Goal: Use online tool/utility

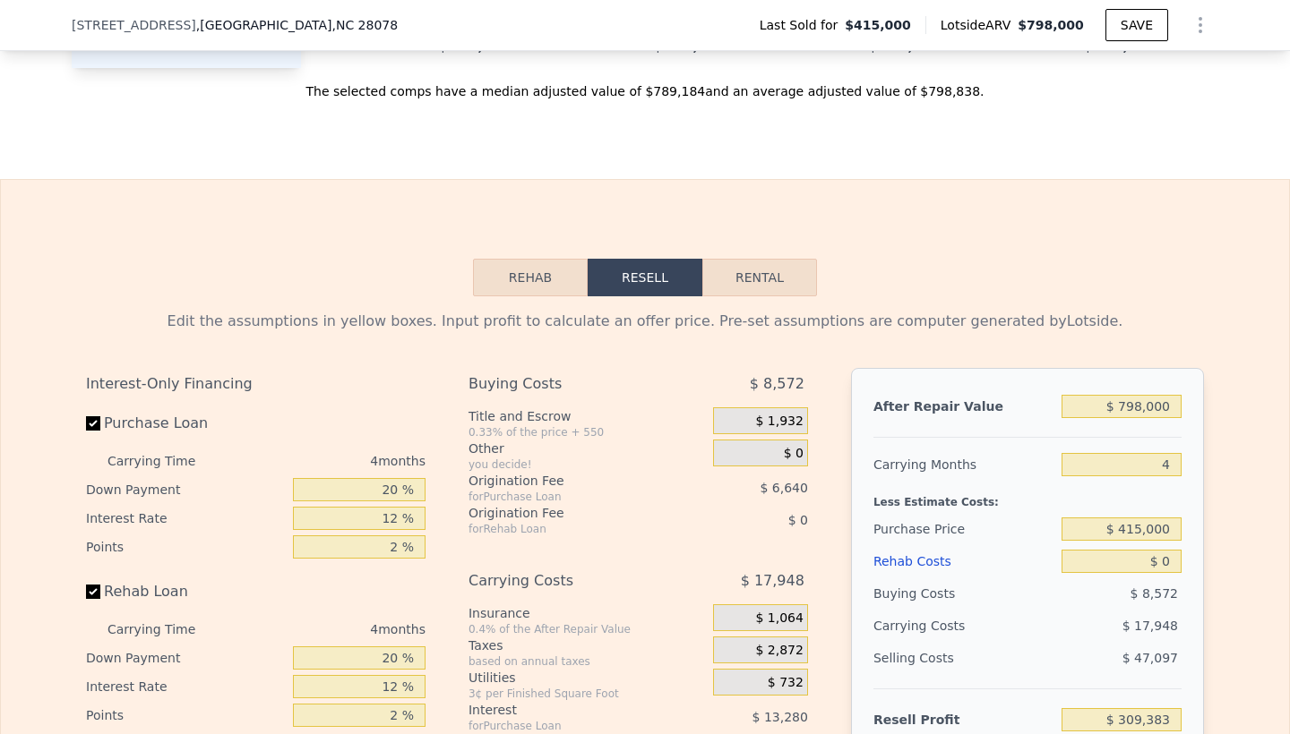
scroll to position [2390, 0]
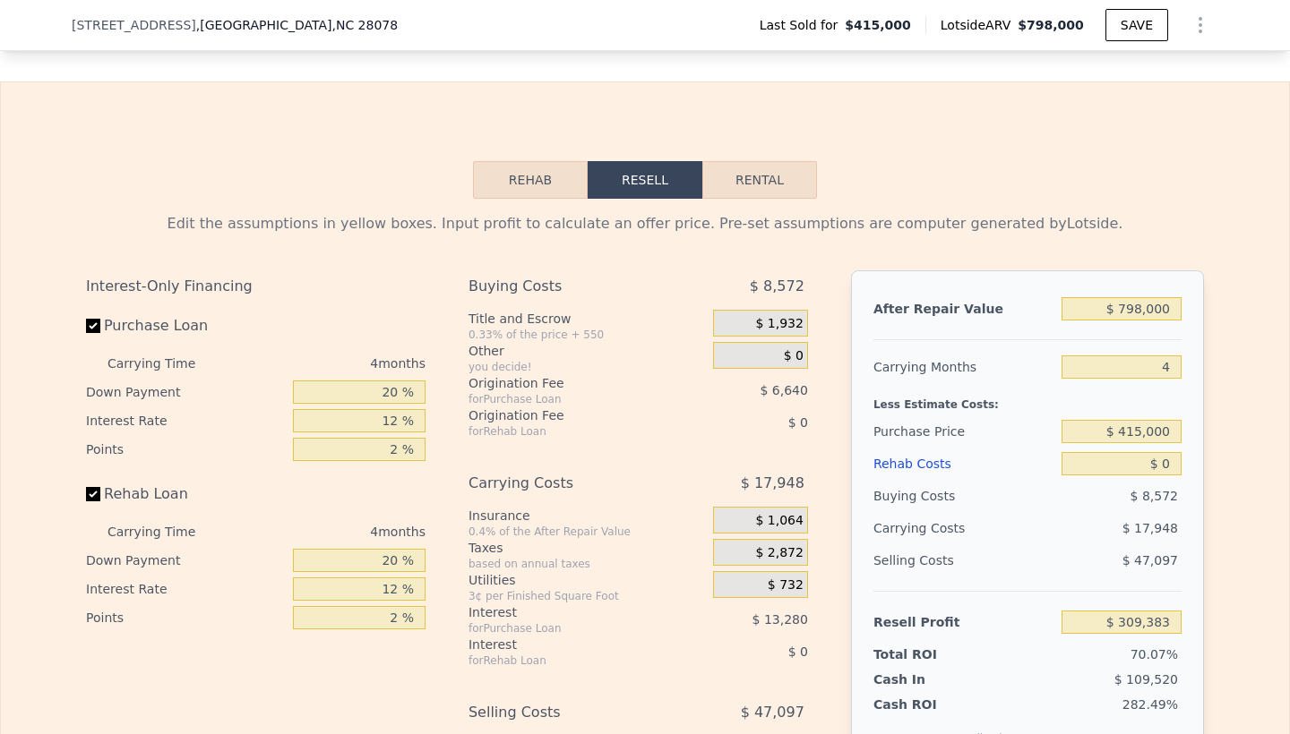
click at [781, 199] on button "Rental" at bounding box center [759, 180] width 115 height 38
select select "30"
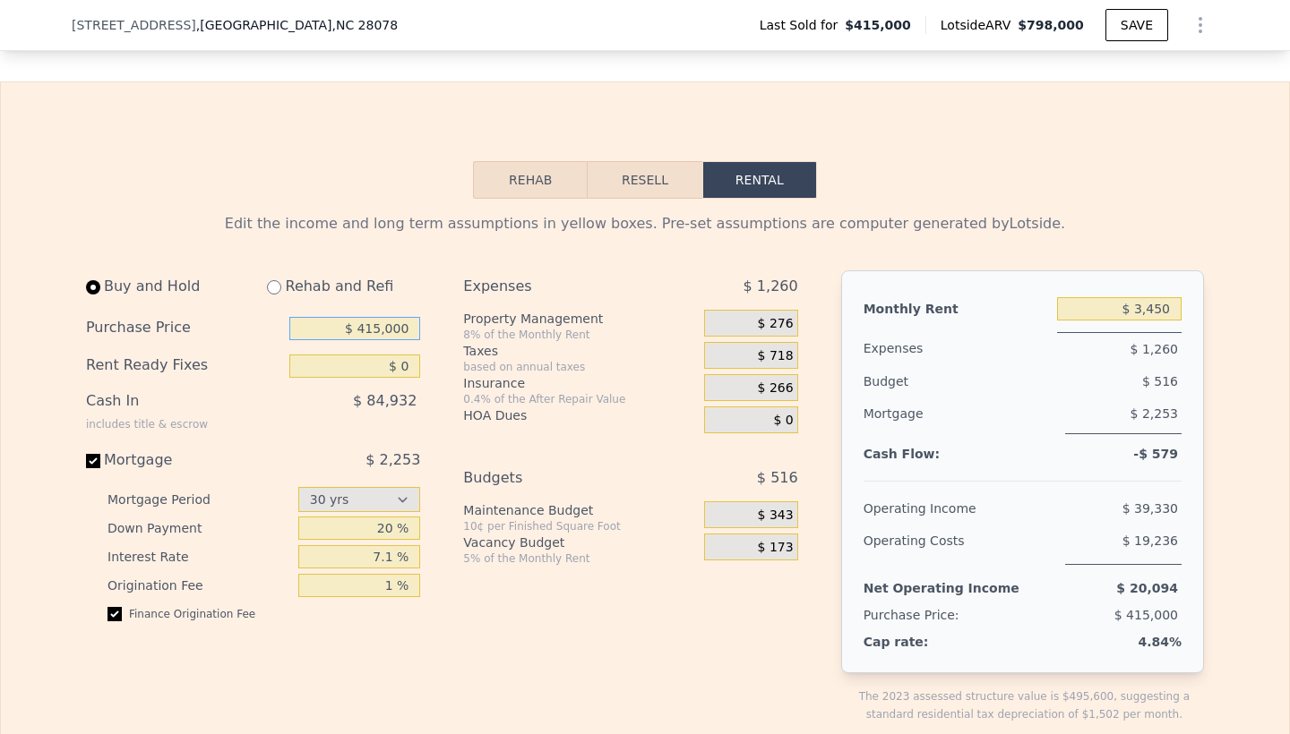
click at [375, 340] on input "$ 415,000" at bounding box center [354, 328] width 131 height 23
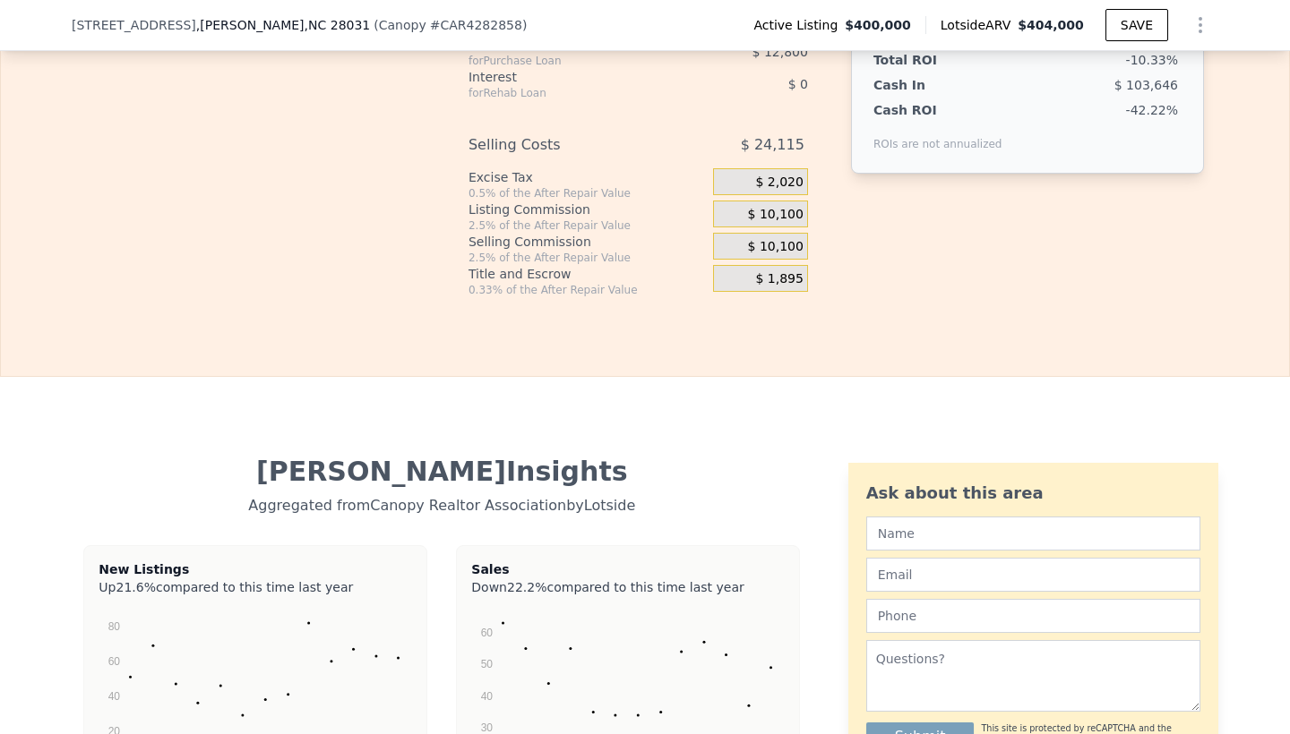
scroll to position [2909, 0]
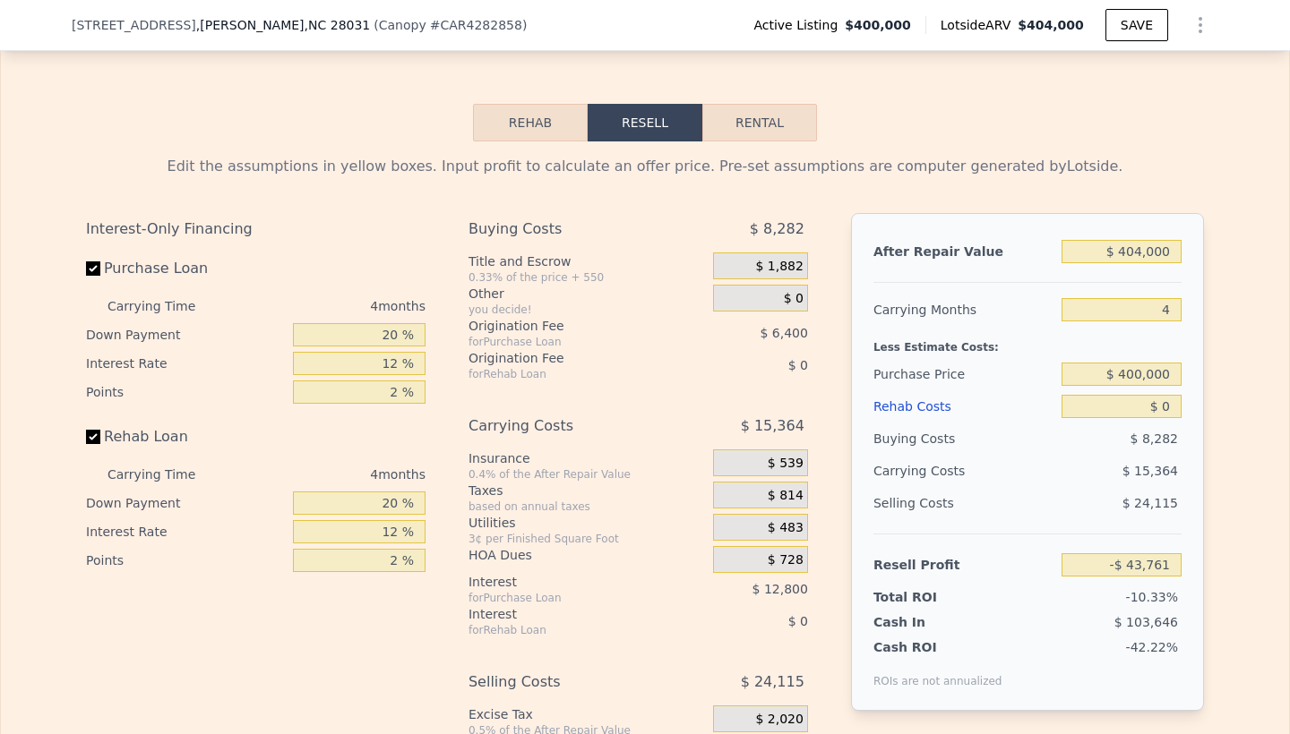
click at [773, 142] on button "Rental" at bounding box center [759, 123] width 115 height 38
select select "30"
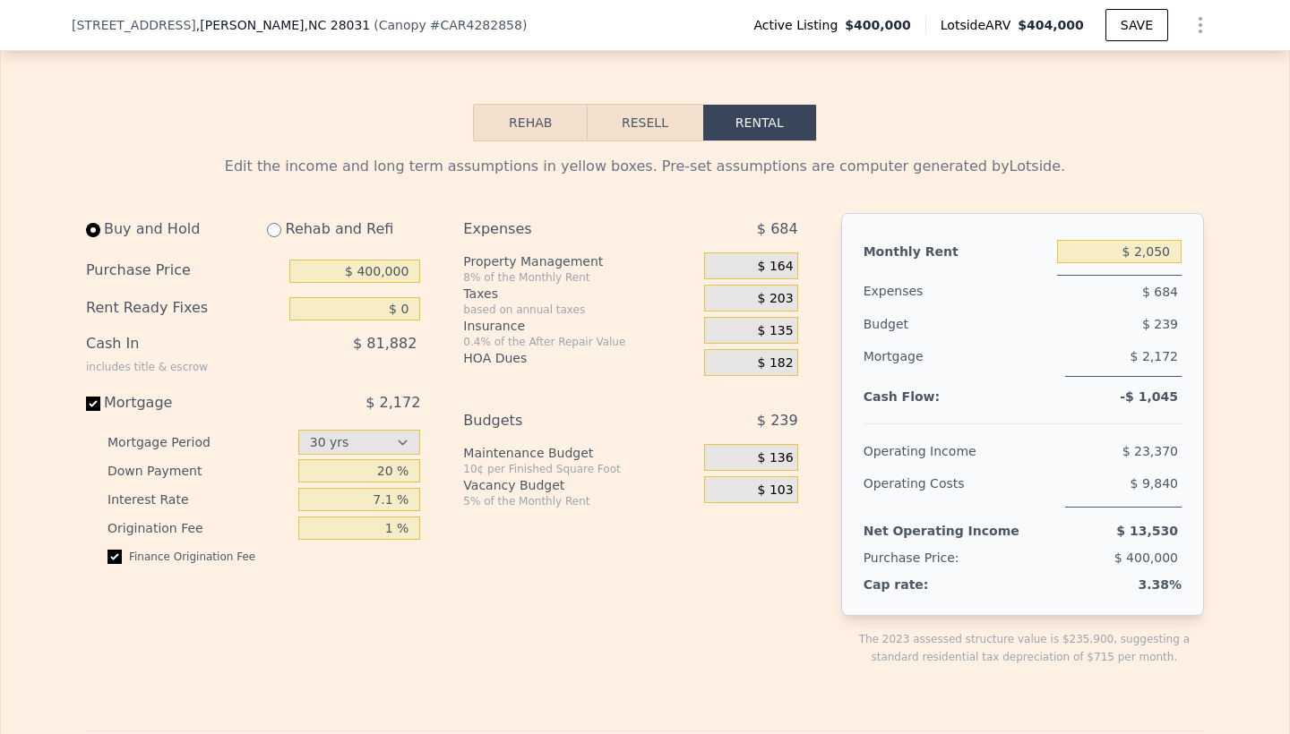
click at [768, 372] on span "$ 182" at bounding box center [776, 364] width 36 height 16
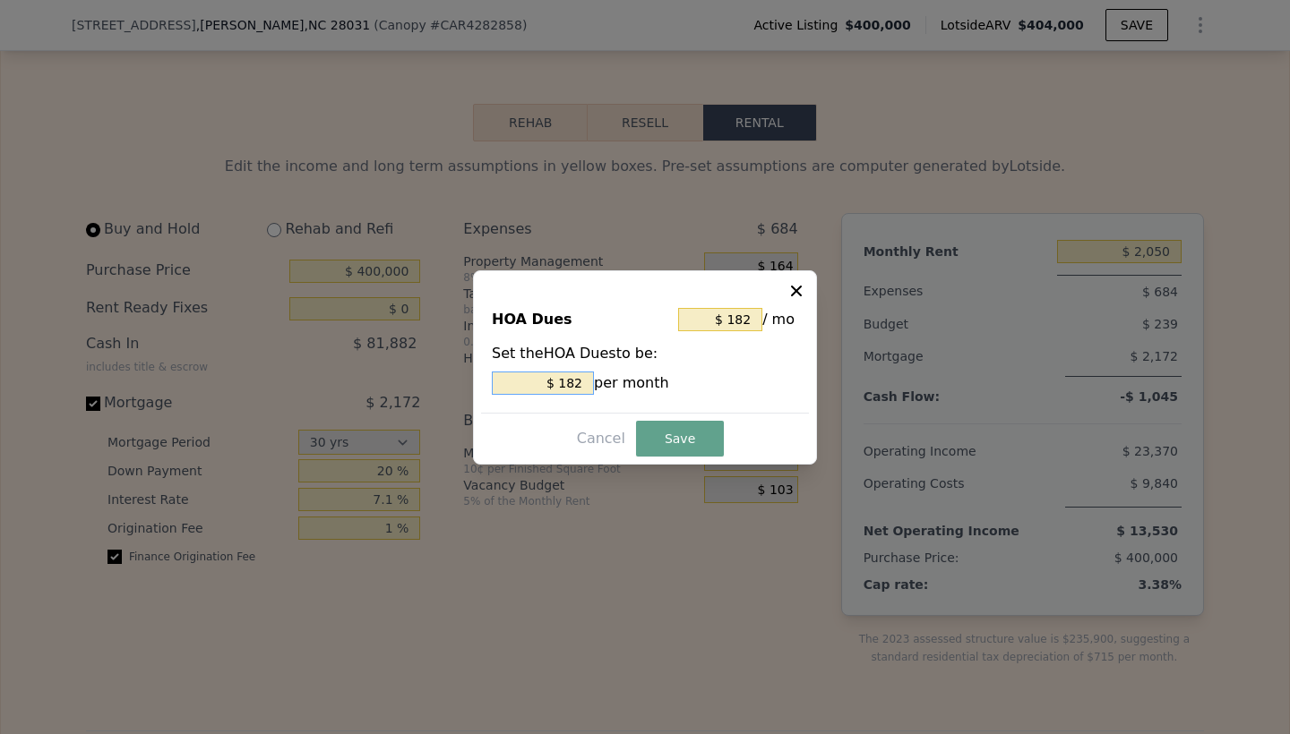
click at [587, 382] on input "$ 182" at bounding box center [543, 383] width 102 height 23
type input "$ 18"
type input "$ 1"
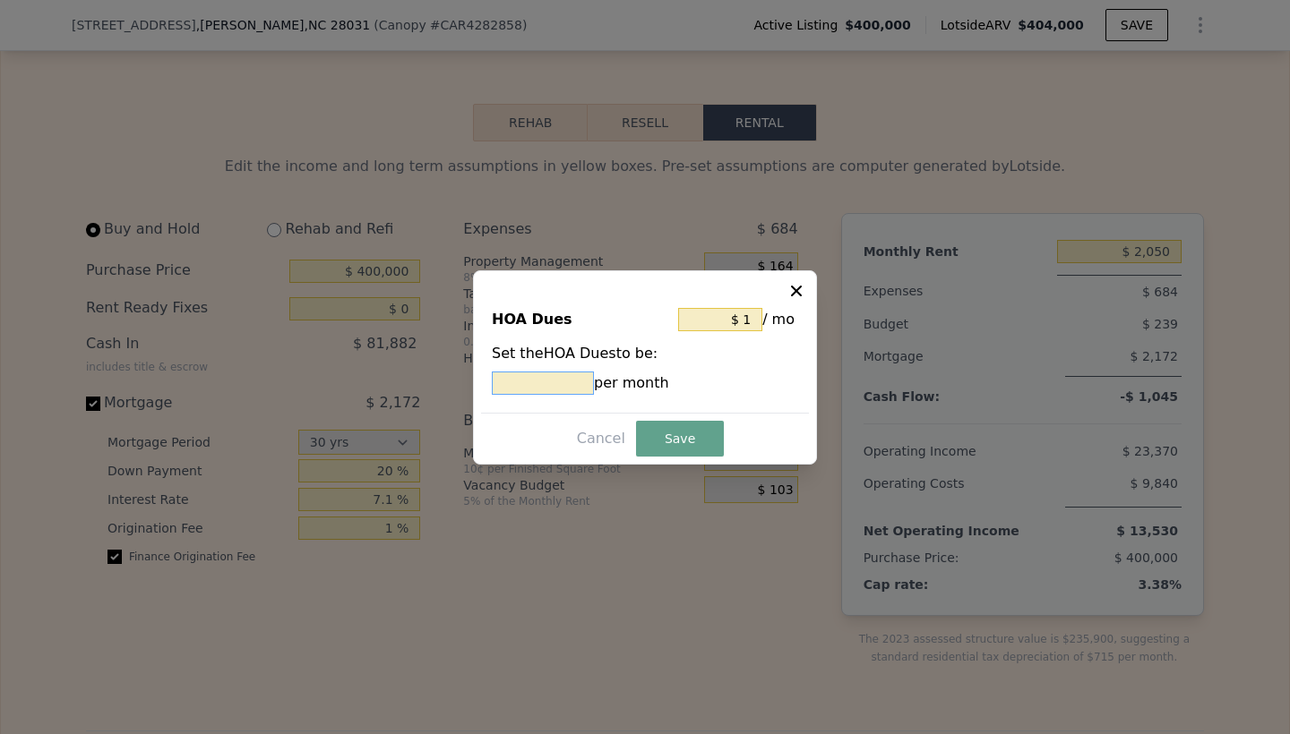
type input "$ 6"
type input "$ 61"
click at [697, 441] on button "Save" at bounding box center [680, 439] width 88 height 36
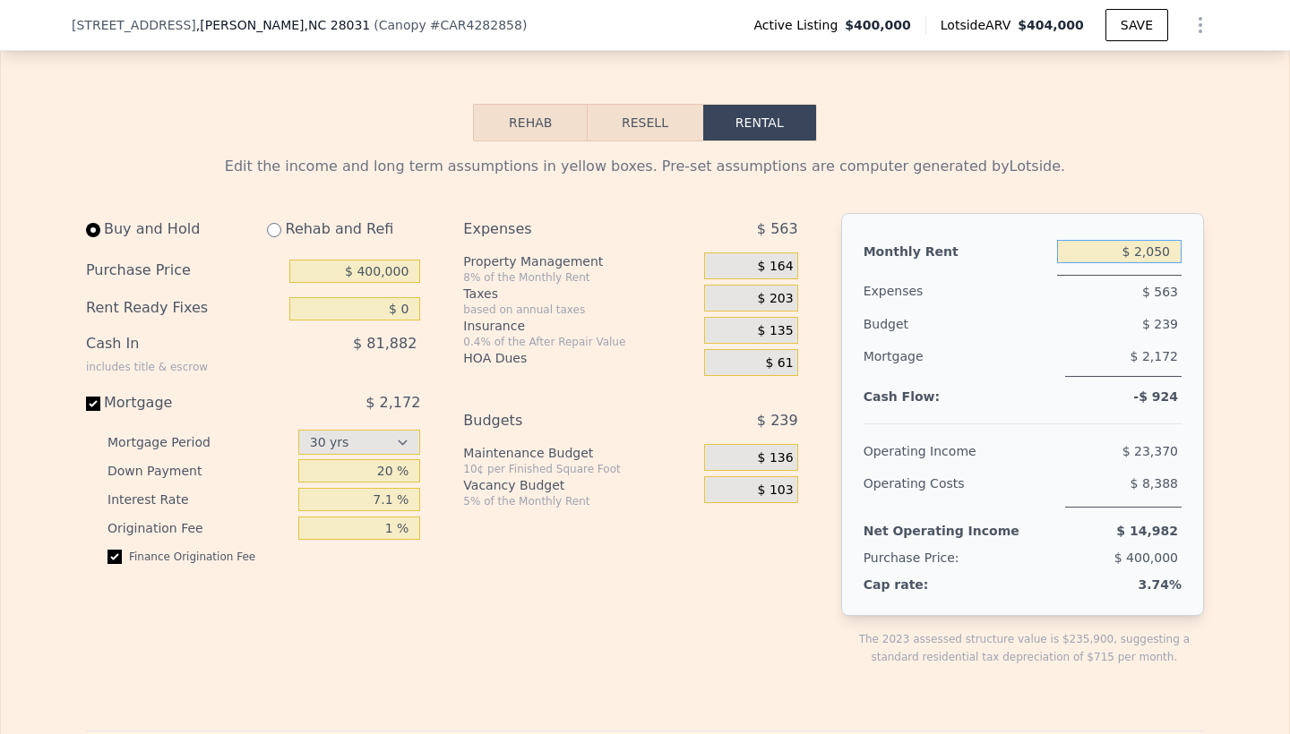
click at [1143, 263] on input "$ 2,050" at bounding box center [1119, 251] width 124 height 23
click at [1162, 262] on input "$ 2,050" at bounding box center [1119, 251] width 124 height 23
type input "$ 2,100"
click at [434, 402] on div "Buy and Hold Rehab and Refi Purchase Price $ 400,000 Rent Ready Fixes $ 0 Cash …" at bounding box center [449, 454] width 726 height 482
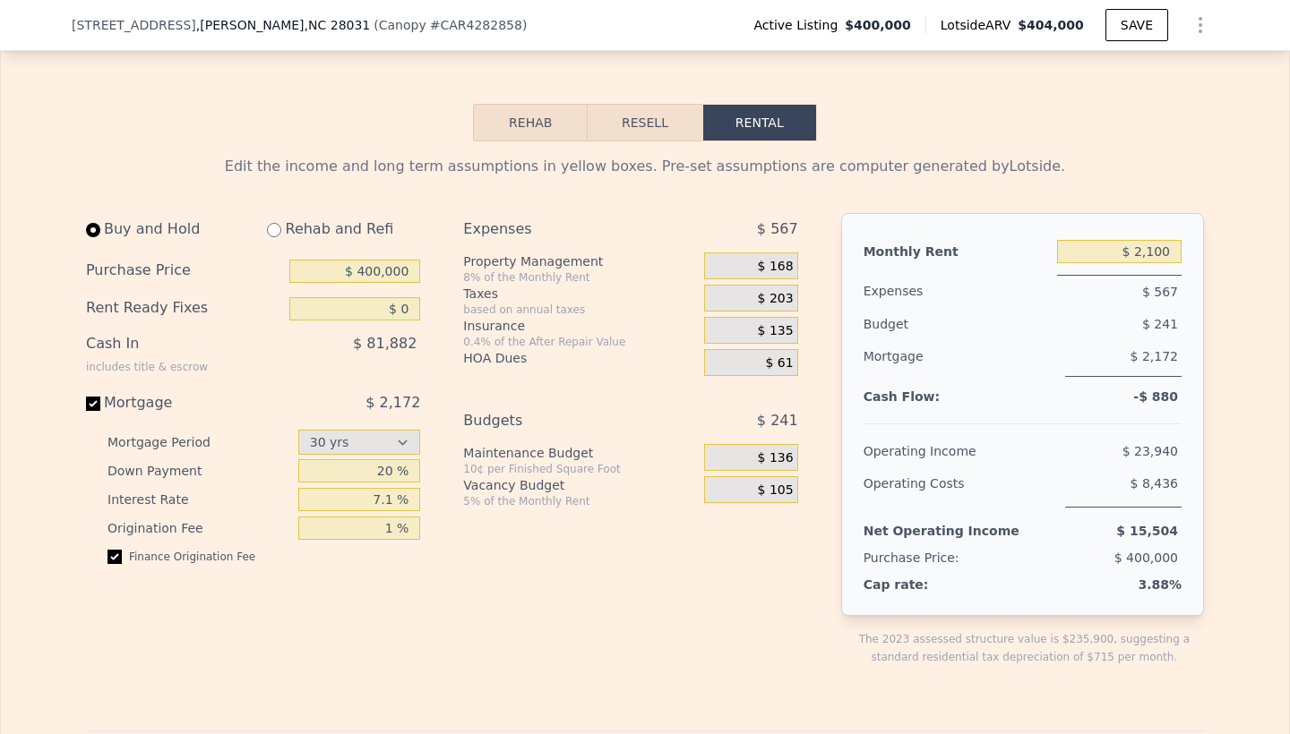
click at [414, 403] on div "Buy and Hold Rehab and Refi Purchase Price $ 400,000 Rent Ready Fixes $ 0 Cash …" at bounding box center [260, 454] width 348 height 482
click at [405, 411] on span "$ 2,172" at bounding box center [392, 402] width 55 height 17
click at [100, 411] on input "Mortgage $ 2,172" at bounding box center [93, 404] width 14 height 14
checkbox input "false"
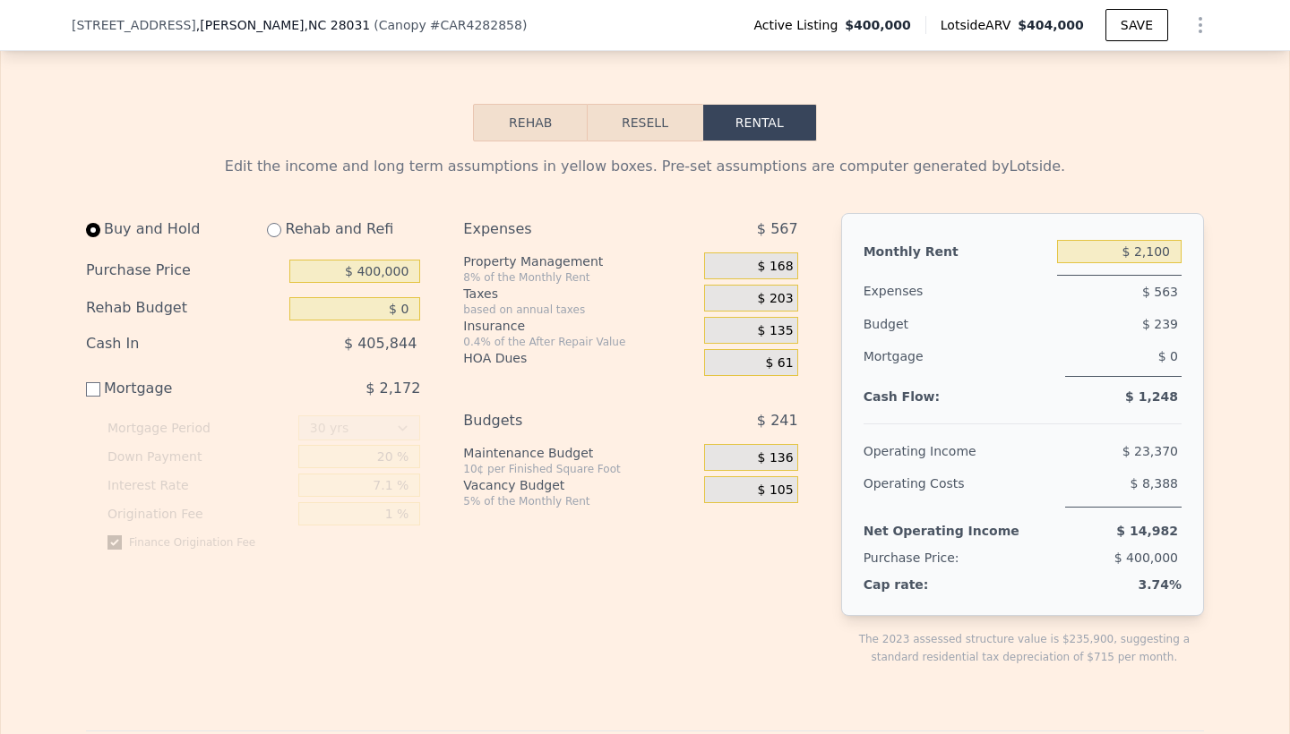
type input "$ 2,050"
click at [86, 397] on input "Mortgage $ 2,172" at bounding box center [93, 389] width 14 height 14
checkbox input "true"
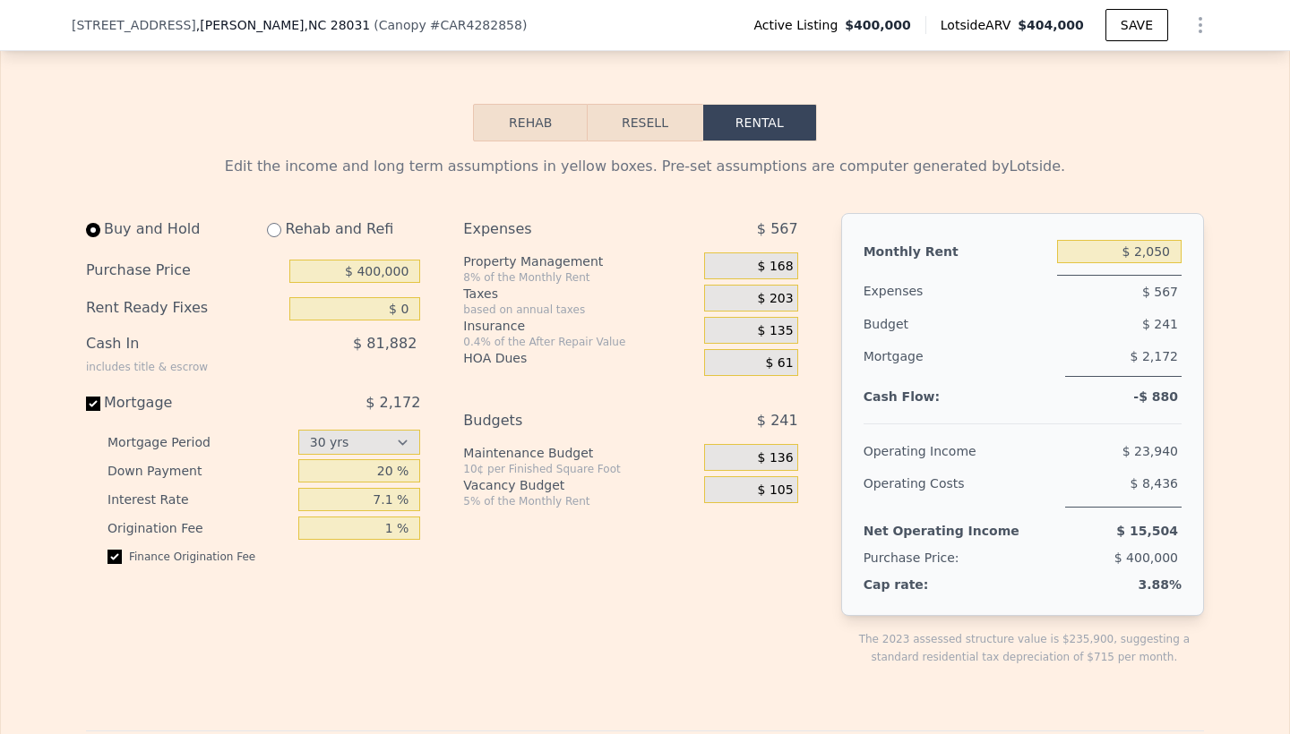
type input "$ 2,100"
click at [408, 579] on div "Finance Origination Fee" at bounding box center [263, 564] width 313 height 29
